Goal: Task Accomplishment & Management: Manage account settings

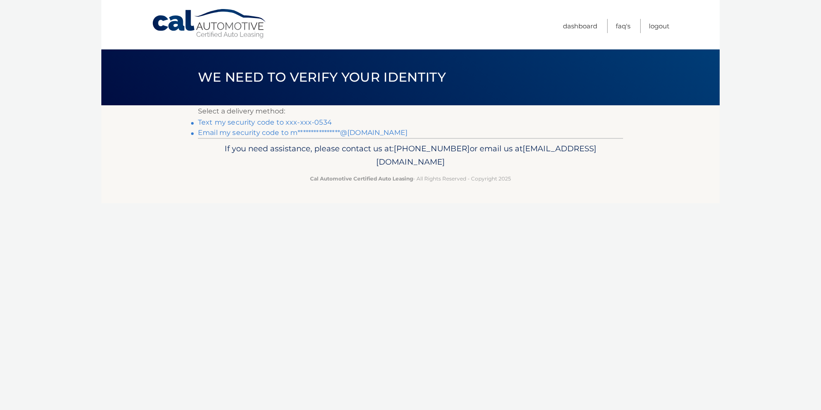
click at [251, 121] on link "Text my security code to xxx-xxx-0534" at bounding box center [265, 122] width 134 height 8
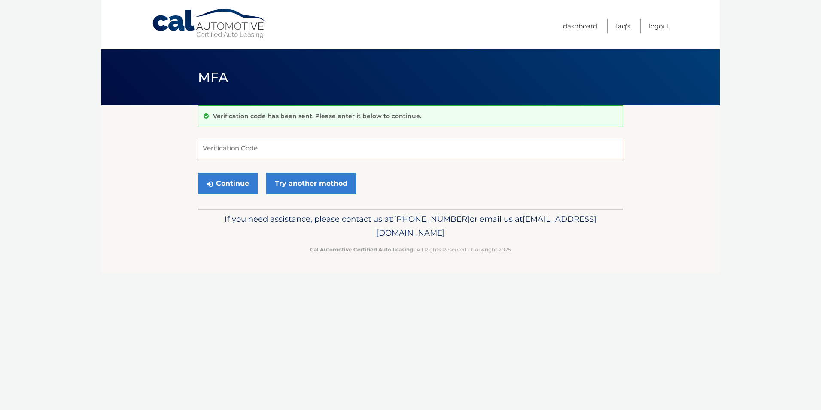
click at [238, 148] on input "Verification Code" at bounding box center [410, 147] width 425 height 21
type input "568148"
click at [229, 183] on button "Continue" at bounding box center [228, 183] width 60 height 21
